Goal: Task Accomplishment & Management: Use online tool/utility

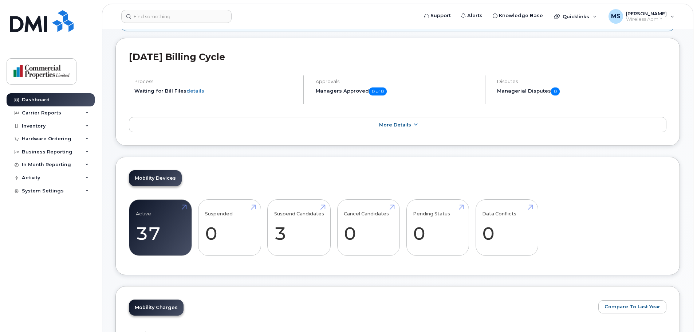
scroll to position [97, 0]
click at [83, 122] on div "Inventory" at bounding box center [51, 125] width 88 height 13
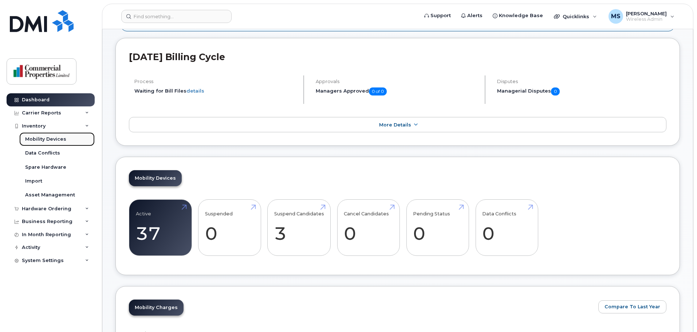
click at [41, 139] on div "Mobility Devices" at bounding box center [45, 139] width 41 height 7
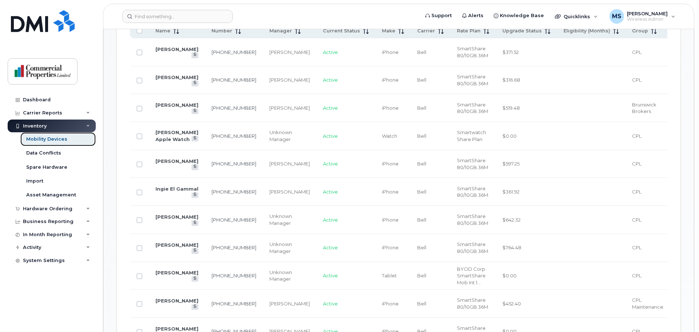
scroll to position [291, 0]
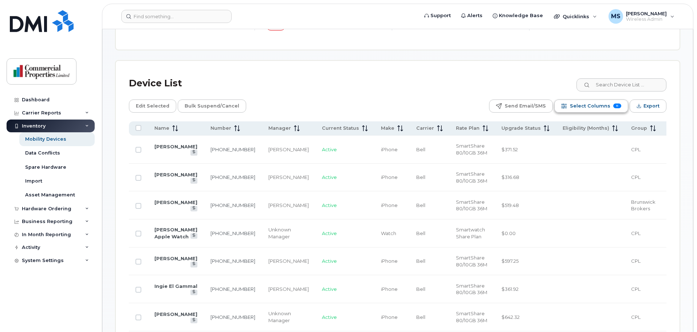
click at [589, 103] on span "Select Columns" at bounding box center [590, 105] width 40 height 11
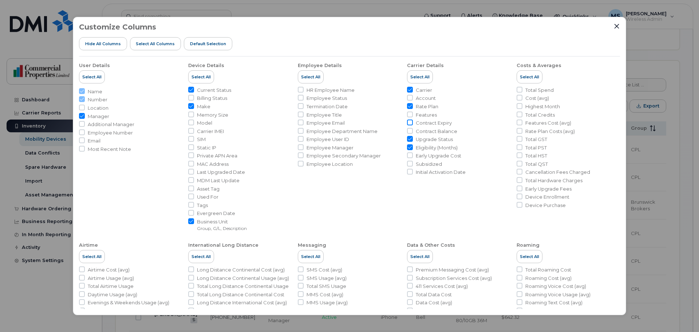
click at [410, 123] on input "Contract Expiry" at bounding box center [410, 122] width 6 height 6
checkbox input "true"
click at [198, 122] on span "Model" at bounding box center [204, 122] width 15 height 7
click at [194, 122] on input "Model" at bounding box center [191, 122] width 6 height 6
checkbox input "true"
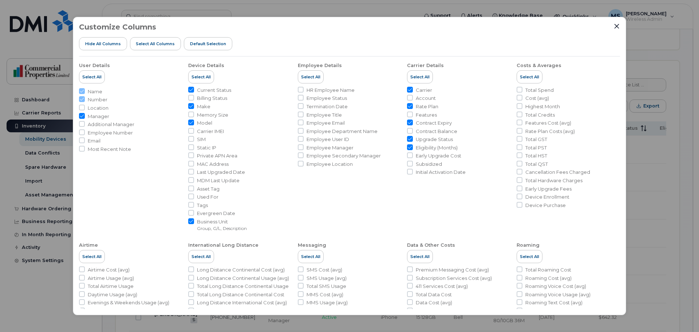
click at [83, 117] on input "Manager" at bounding box center [82, 116] width 6 height 6
checkbox input "false"
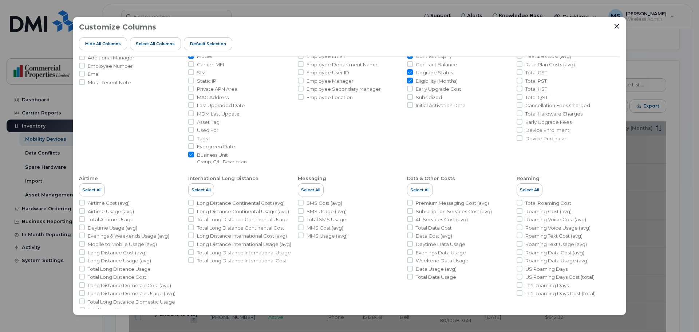
scroll to position [80, 0]
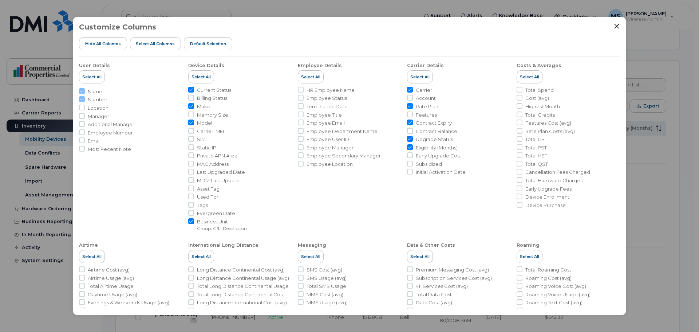
click at [617, 30] on div "Customize Columns Hide All Columns Select all Columns Default Selection" at bounding box center [349, 39] width 541 height 33
click at [615, 23] on icon "Close" at bounding box center [617, 26] width 6 height 6
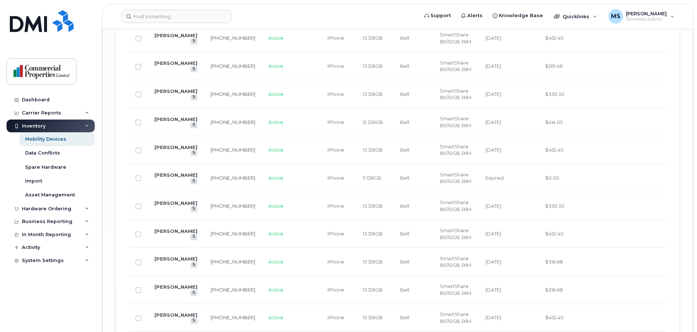
scroll to position [1218, 0]
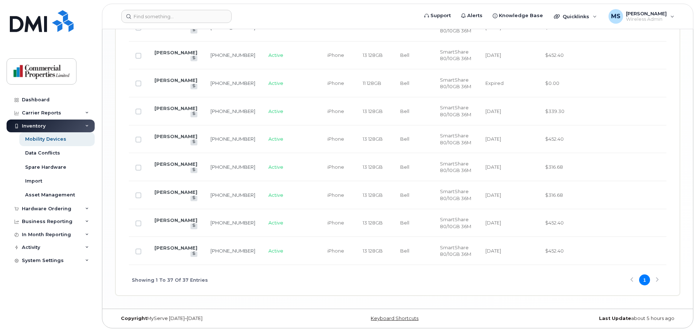
click at [656, 281] on div "Showing 1 To 37 Of 37 Entries 1" at bounding box center [397, 280] width 537 height 30
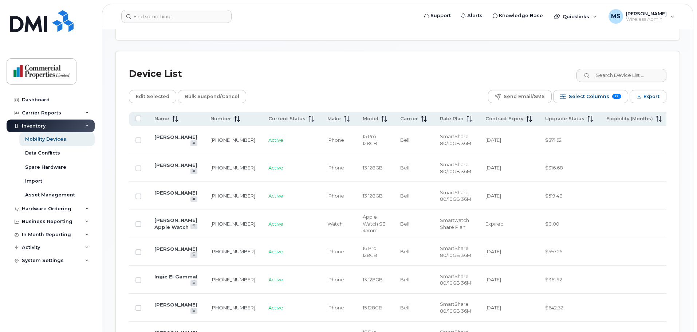
scroll to position [344, 0]
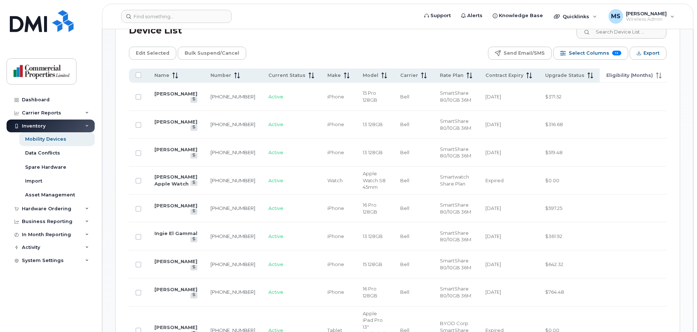
click at [606, 72] on span "Eligibility (Months)" at bounding box center [629, 75] width 47 height 7
click at [485, 72] on span "Contract Expiry" at bounding box center [504, 75] width 38 height 7
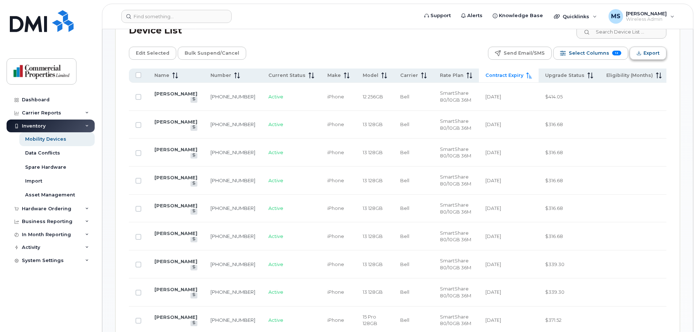
click at [643, 47] on button "Export" at bounding box center [647, 53] width 37 height 13
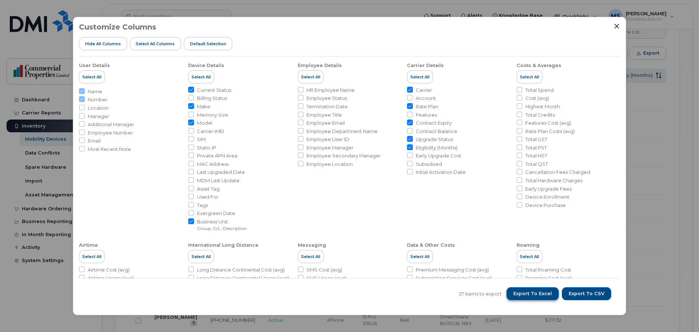
click at [526, 287] on button "Export to Excel" at bounding box center [532, 293] width 52 height 13
click at [533, 293] on span "Export to Excel" at bounding box center [532, 293] width 39 height 7
drag, startPoint x: 538, startPoint y: 291, endPoint x: 543, endPoint y: 289, distance: 5.4
click at [538, 291] on span "Export to Excel" at bounding box center [532, 293] width 39 height 7
